Goal: Information Seeking & Learning: Learn about a topic

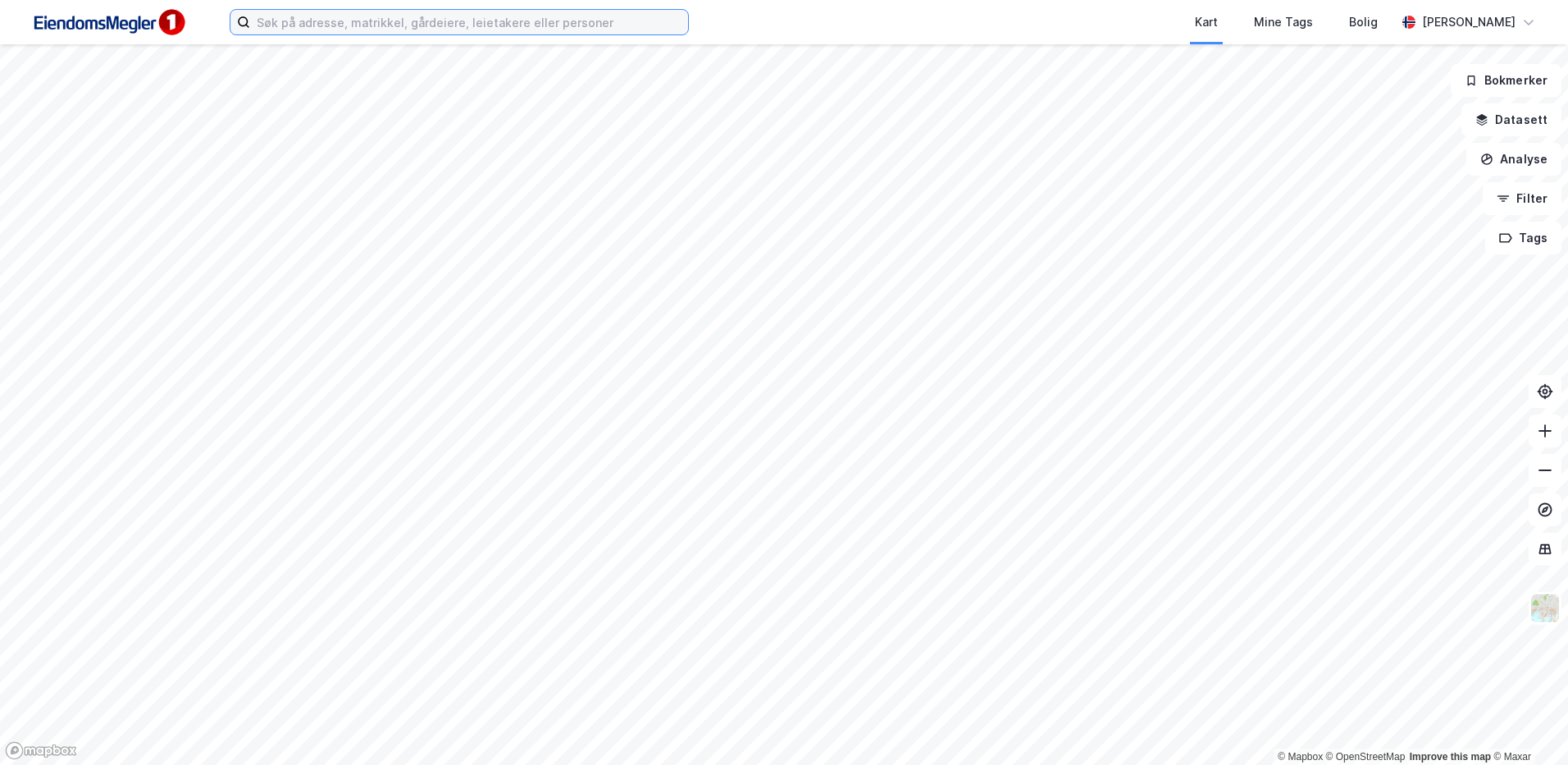
click at [518, 14] on input at bounding box center [469, 22] width 438 height 25
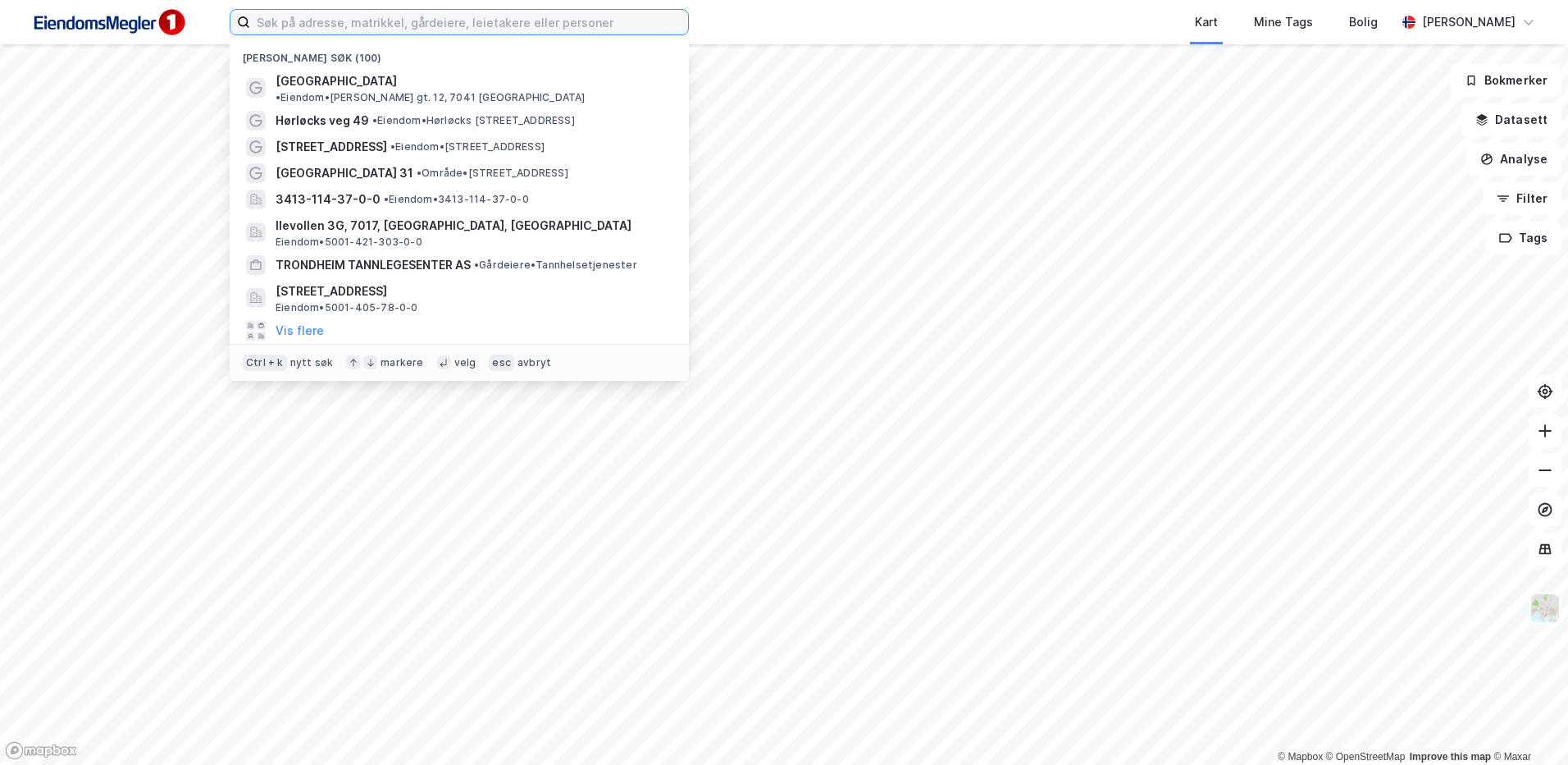
click at [528, 25] on input at bounding box center [469, 22] width 438 height 25
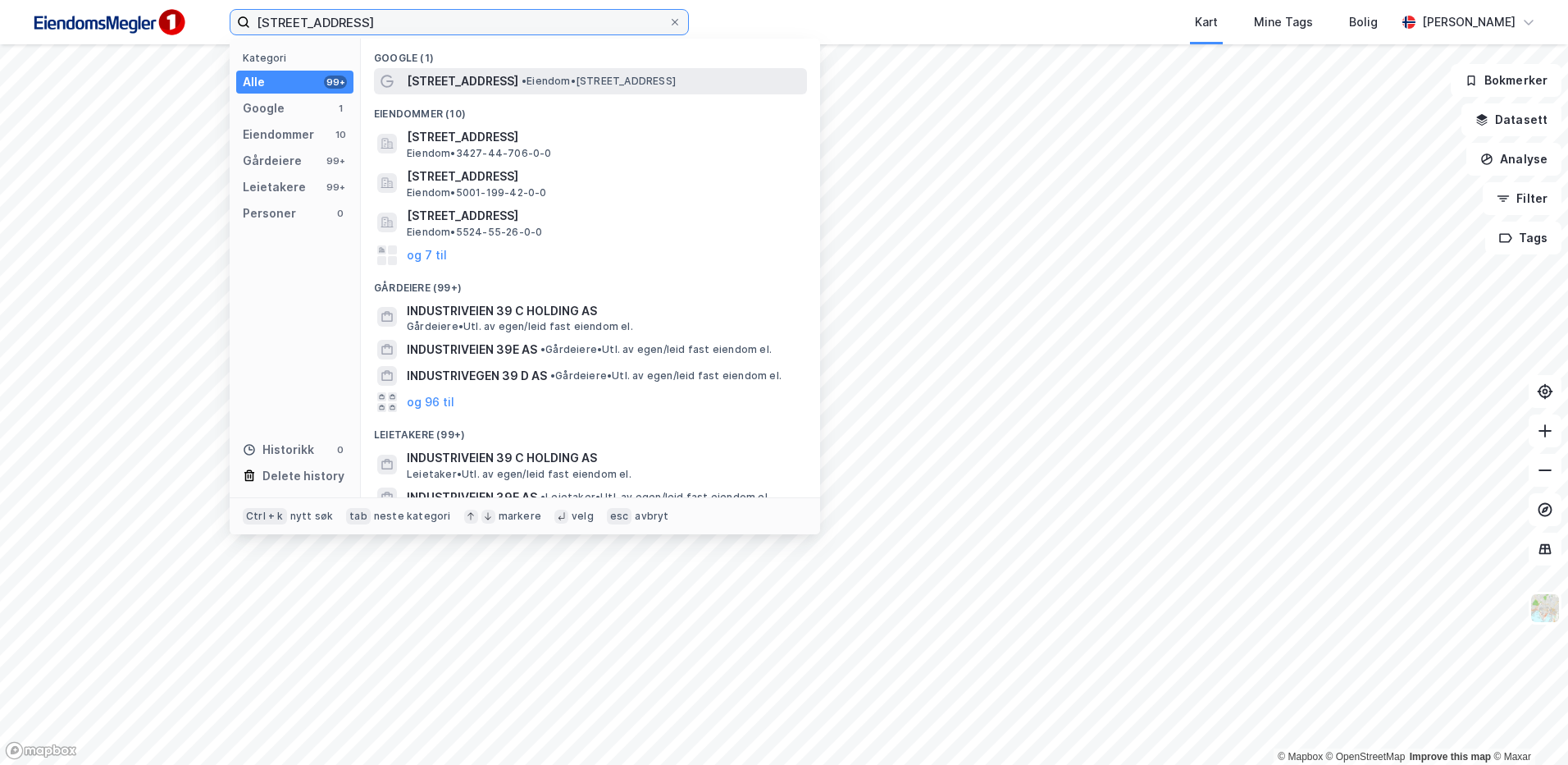
type input "industriveien 39"
click at [521, 85] on span "•" at bounding box center [523, 81] width 5 height 12
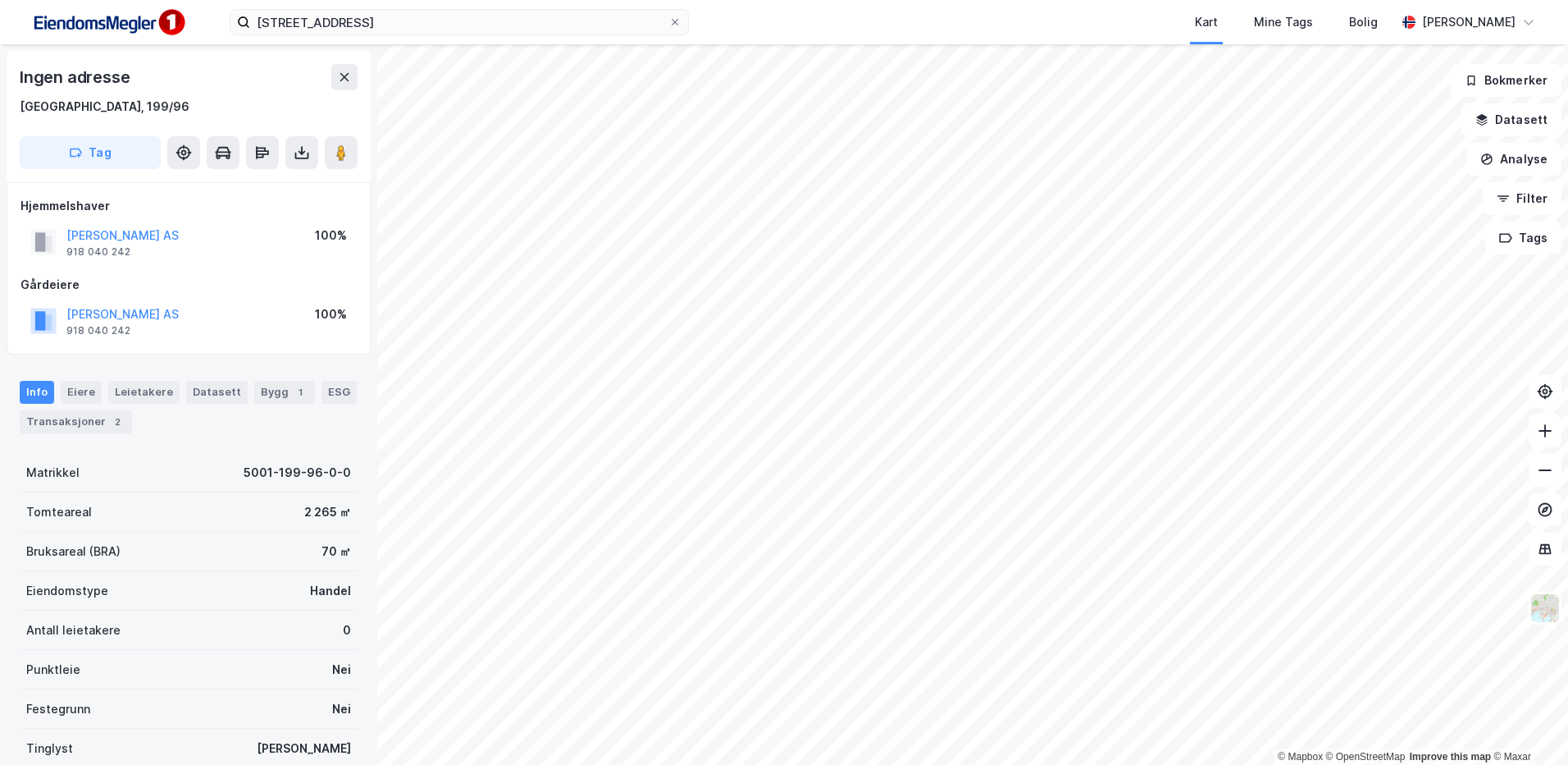
click at [124, 224] on div "OPSAHL ARVE AS 918 040 242 100%" at bounding box center [189, 242] width 337 height 39
click at [0, 0] on button "OPSAHL ARVE AS" at bounding box center [0, 0] width 0 height 0
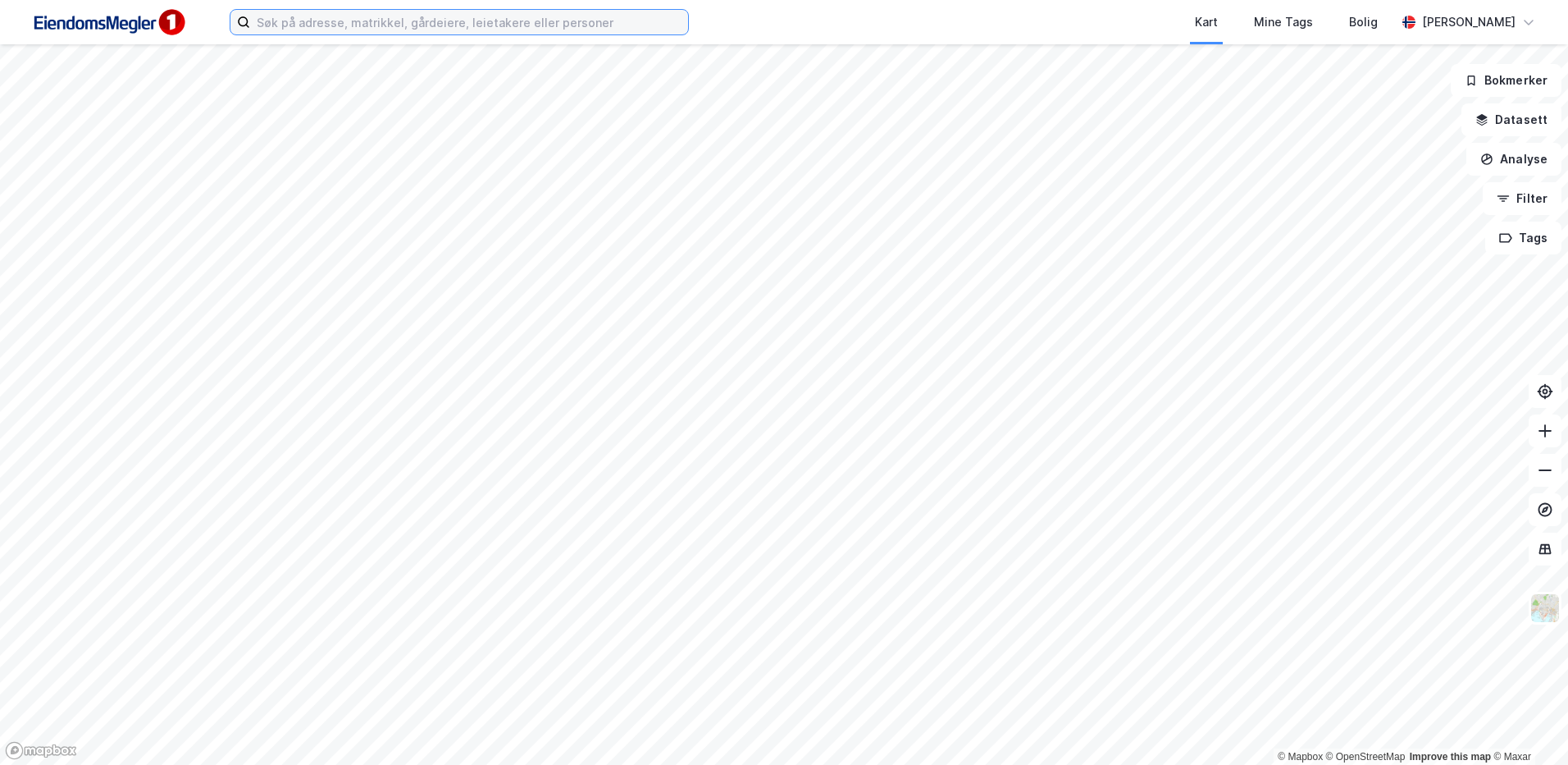
click at [328, 26] on input at bounding box center [469, 22] width 438 height 25
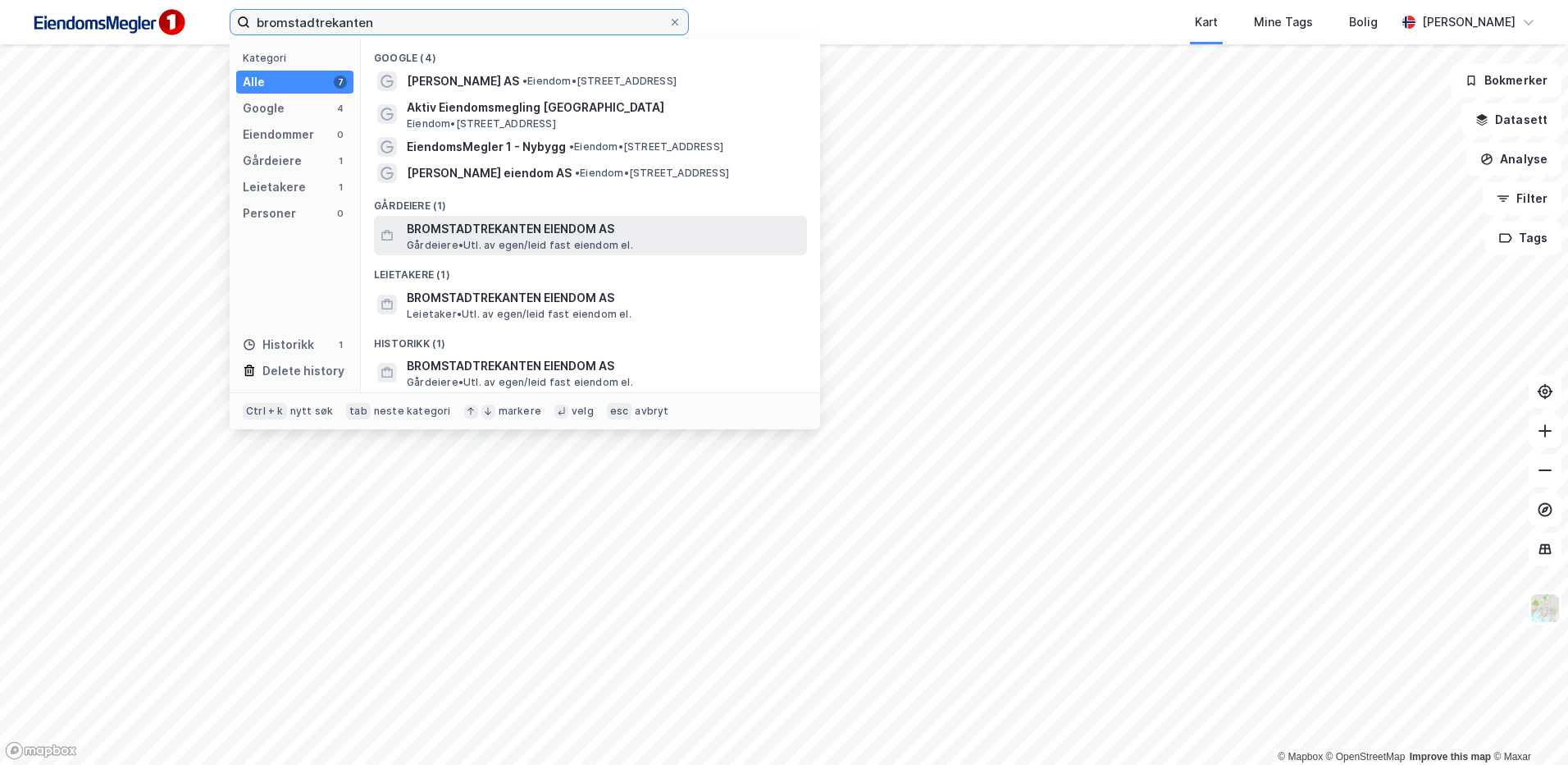
type input "bromstadtrekanten"
click at [574, 240] on span "Gårdeiere • Utl. av egen/leid fast eiendom el." at bounding box center [519, 245] width 227 height 13
